Goal: Task Accomplishment & Management: Use online tool/utility

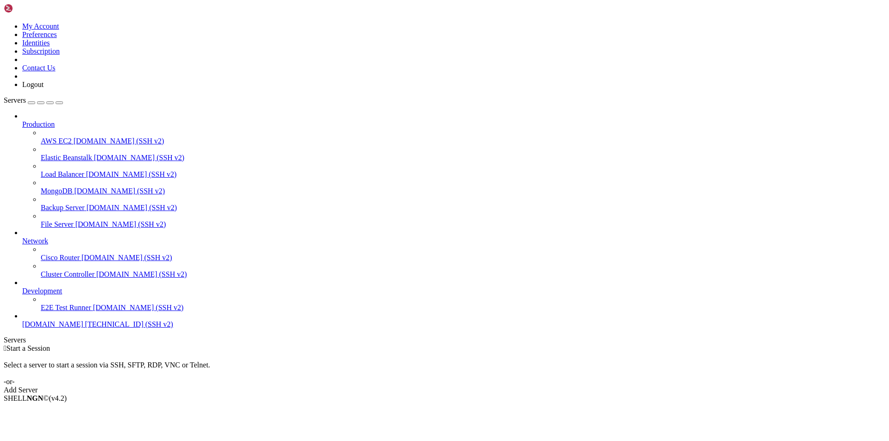
click at [75, 328] on span "[DOMAIN_NAME]" at bounding box center [52, 325] width 61 height 8
click at [67, 328] on span "[DOMAIN_NAME]" at bounding box center [52, 325] width 61 height 8
click at [65, 328] on span "[DOMAIN_NAME]" at bounding box center [52, 325] width 61 height 8
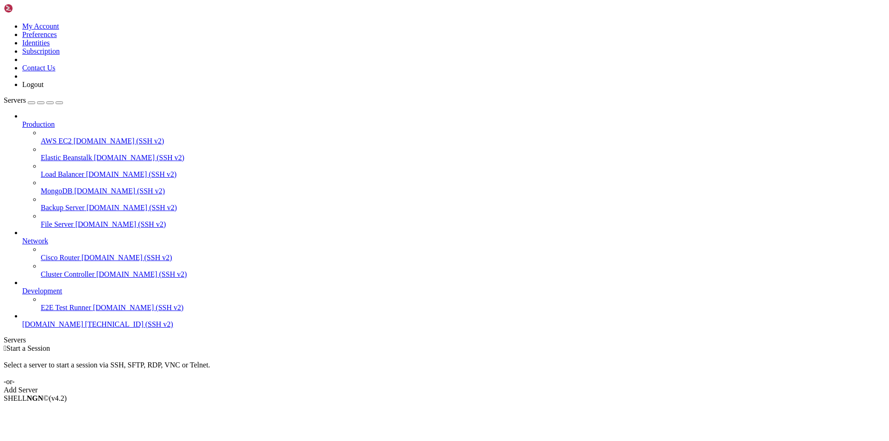
click at [65, 328] on span "[DOMAIN_NAME]" at bounding box center [52, 325] width 61 height 8
click at [85, 328] on span "[TECHNICAL_ID] (SSH v2)" at bounding box center [129, 325] width 88 height 8
click at [55, 328] on span "[DOMAIN_NAME]" at bounding box center [52, 325] width 61 height 8
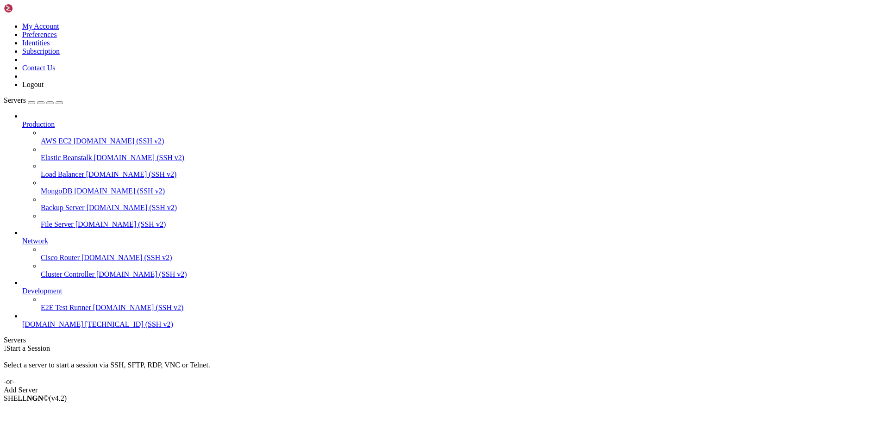
click at [85, 328] on span "[TECHNICAL_ID] (SSH v2)" at bounding box center [129, 325] width 88 height 8
click at [78, 328] on span "[DOMAIN_NAME]" at bounding box center [52, 325] width 61 height 8
click at [85, 328] on span "[TECHNICAL_ID] (SSH v2)" at bounding box center [129, 325] width 88 height 8
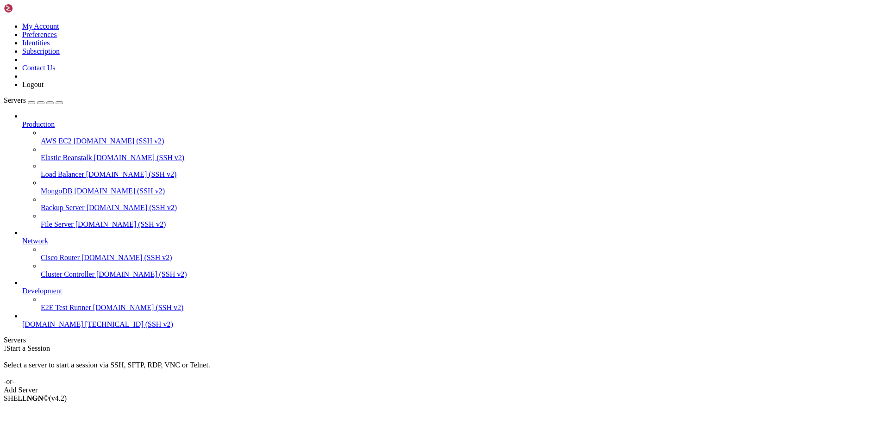
click at [85, 328] on span "[TECHNICAL_ID] (SSH v2)" at bounding box center [129, 325] width 88 height 8
